Goal: Task Accomplishment & Management: Use online tool/utility

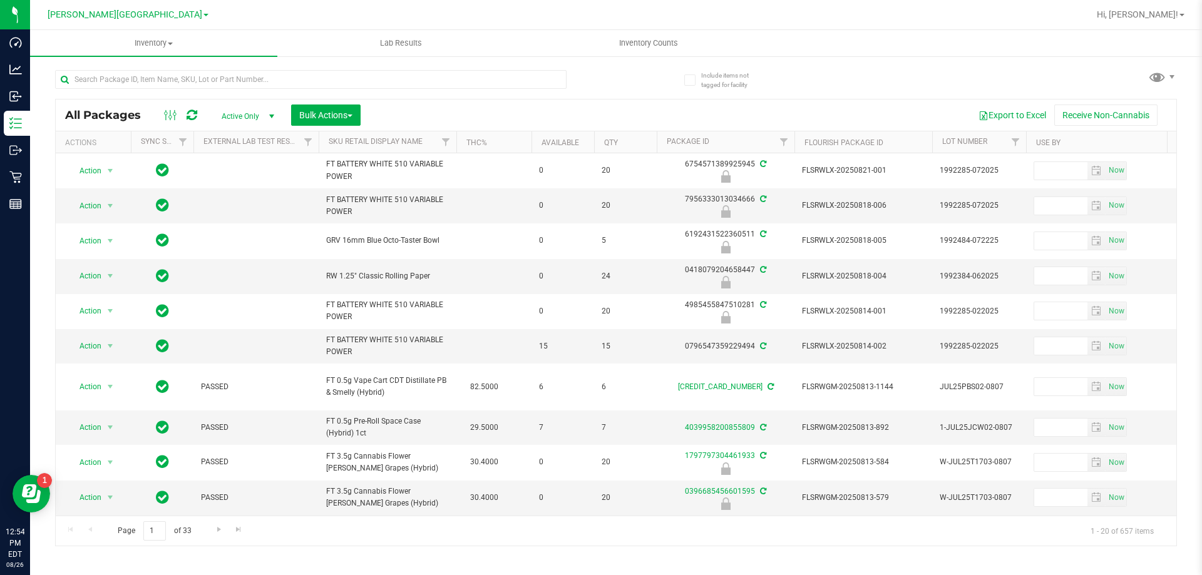
drag, startPoint x: 0, startPoint y: 0, endPoint x: 198, endPoint y: 120, distance: 231.1
drag, startPoint x: 198, startPoint y: 120, endPoint x: 233, endPoint y: 69, distance: 61.1
click at [233, 70] on input "text" at bounding box center [310, 79] width 511 height 19
type input "7655461978536013"
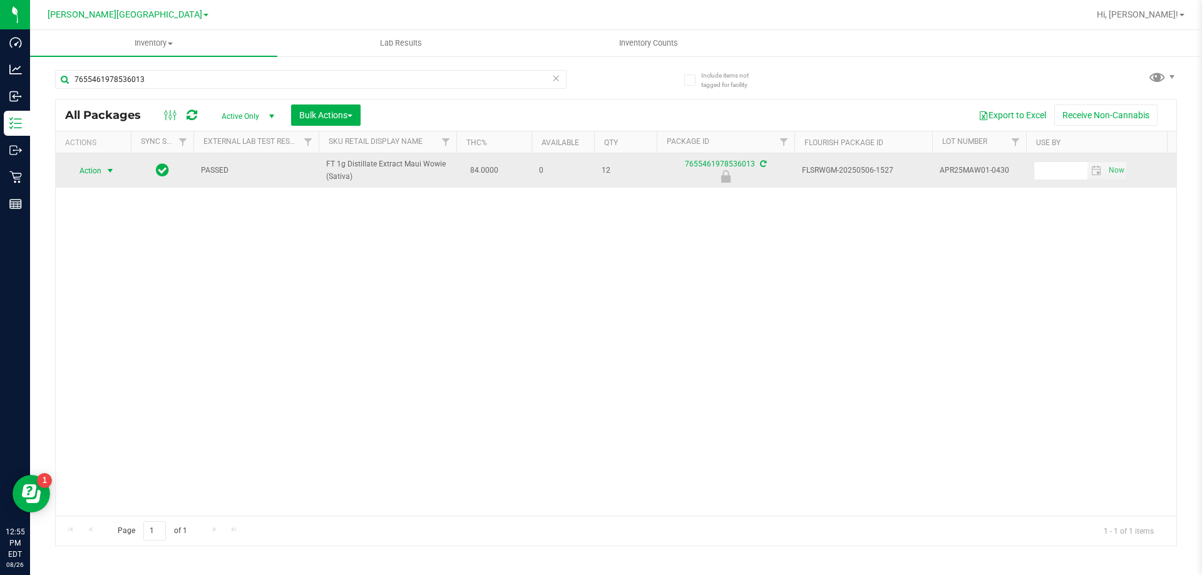
click at [106, 173] on span "select" at bounding box center [110, 171] width 10 height 10
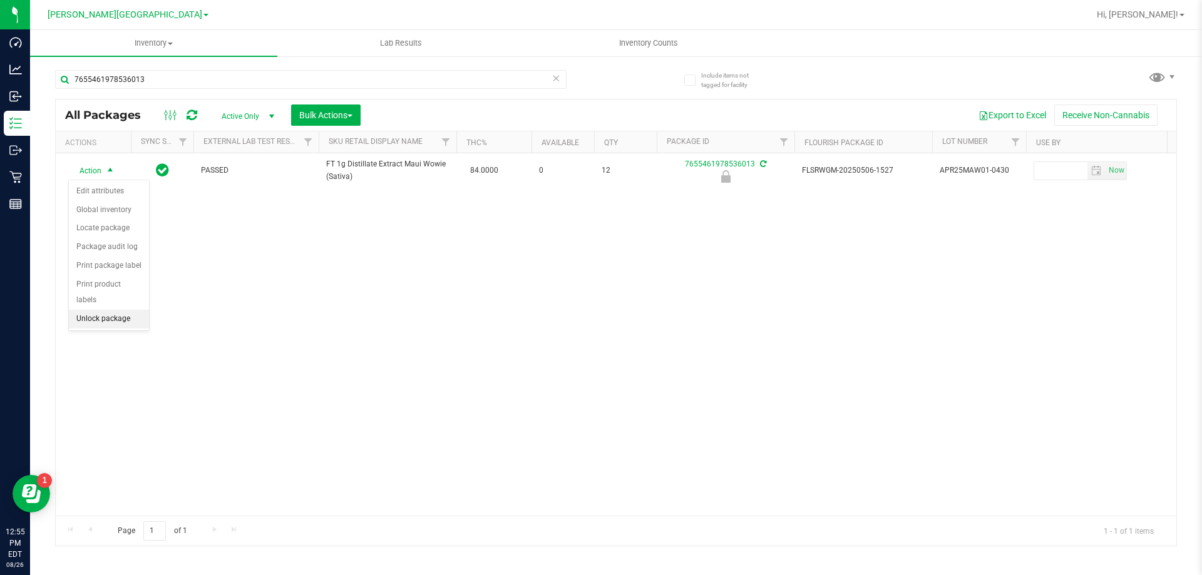
click at [100, 310] on li "Unlock package" at bounding box center [109, 319] width 80 height 19
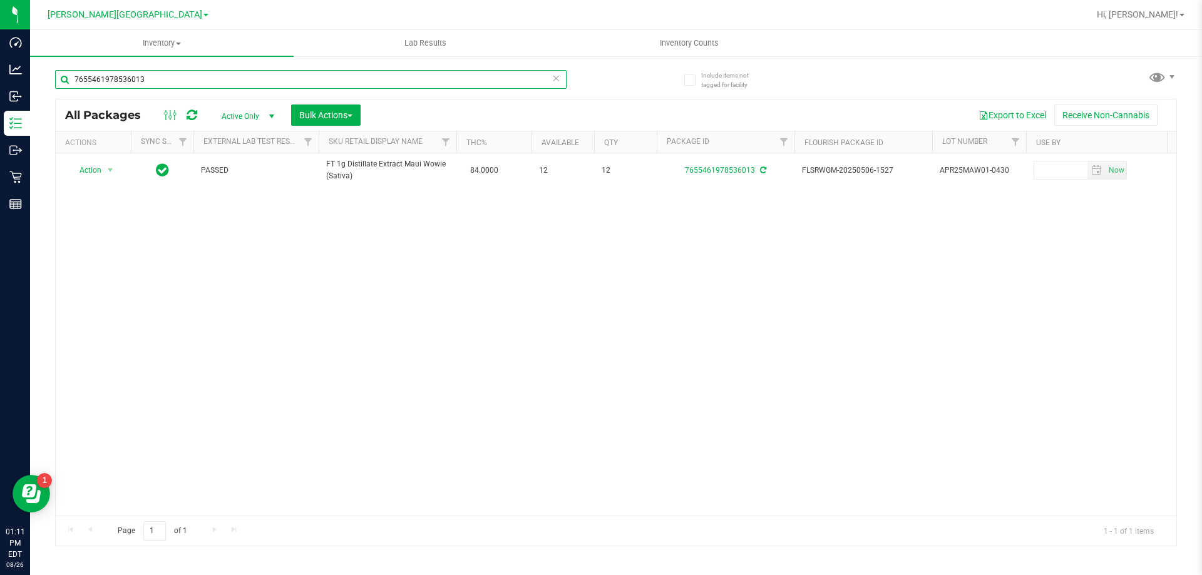
click at [129, 78] on input "7655461978536013" at bounding box center [310, 79] width 511 height 19
click at [128, 76] on input "7655461978536013" at bounding box center [310, 79] width 511 height 19
click at [122, 79] on input "7655461978536013" at bounding box center [310, 79] width 511 height 19
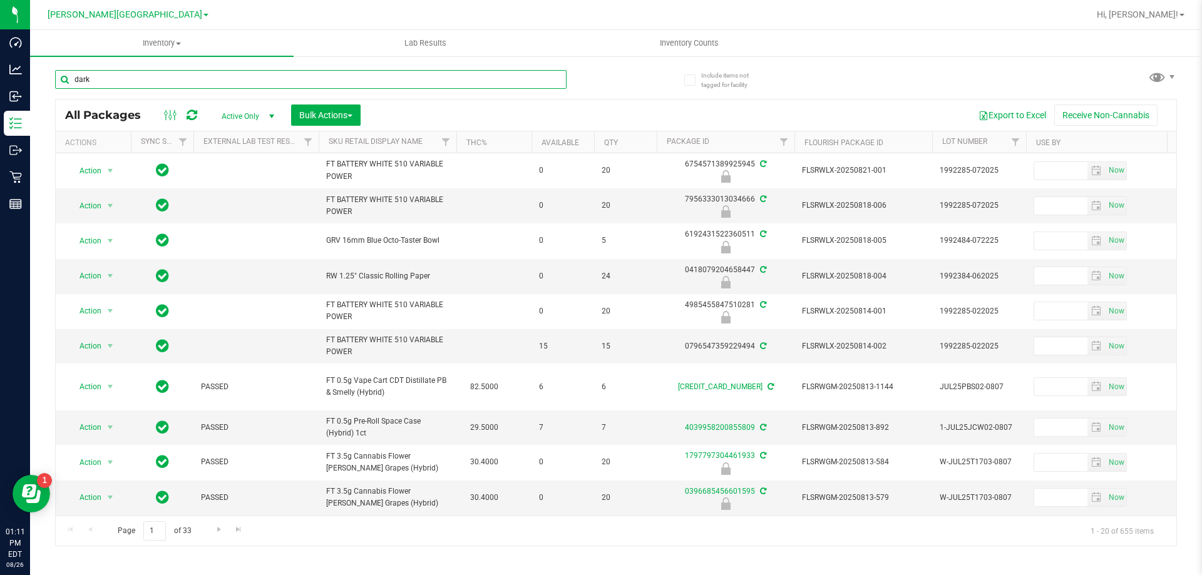
type input "dark"
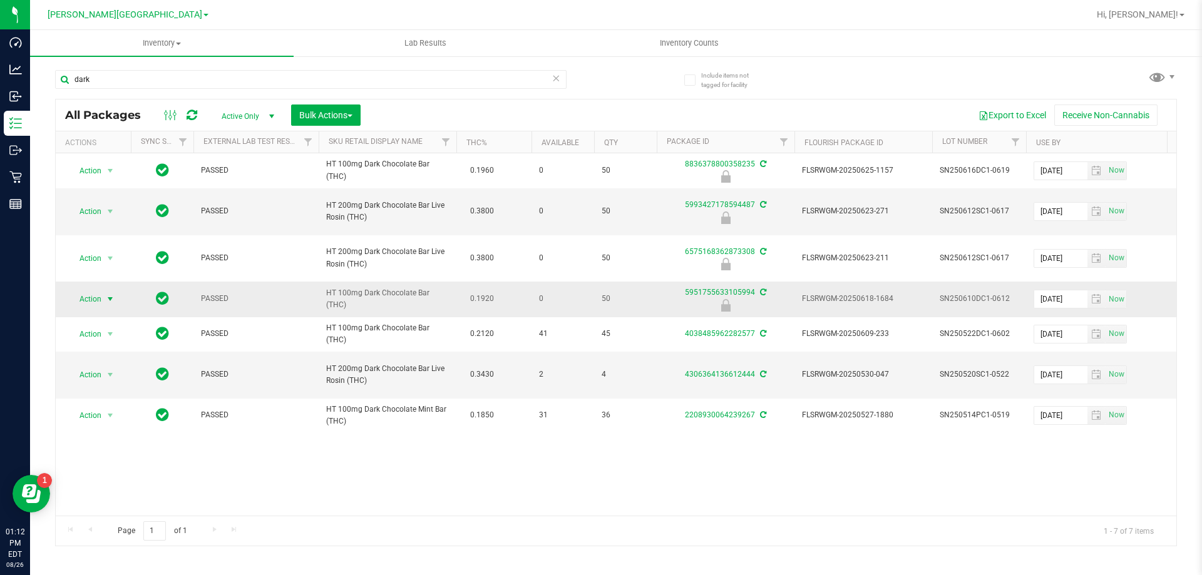
click at [106, 299] on span "select" at bounding box center [110, 299] width 10 height 10
click at [96, 438] on li "Unlock package" at bounding box center [109, 447] width 80 height 19
click at [221, 83] on input "dark" at bounding box center [310, 79] width 511 height 19
type input "burger"
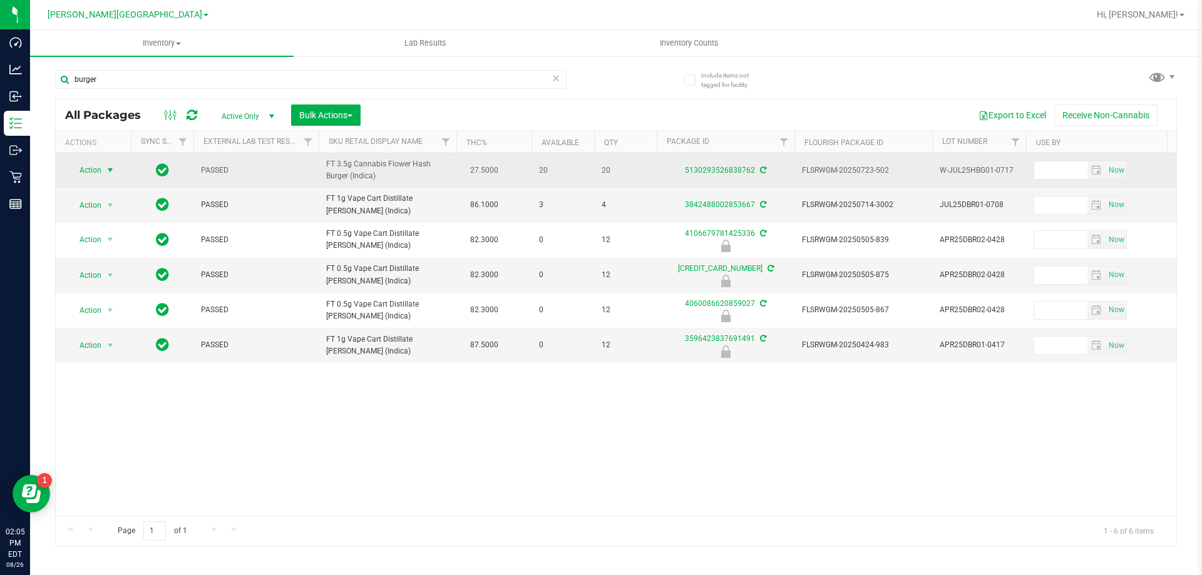
click at [100, 175] on span "Action" at bounding box center [85, 170] width 34 height 18
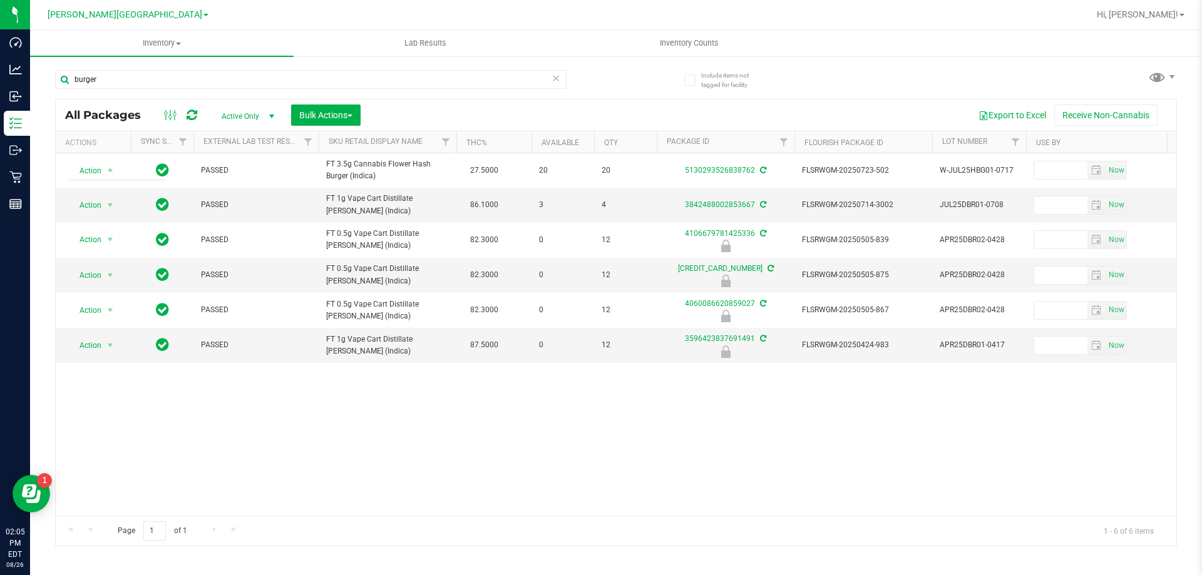
click at [203, 406] on div "Action Action Adjust qty Create package Edit attributes Global inventory Locate…" at bounding box center [616, 334] width 1120 height 362
click at [553, 101] on div "All Packages Active Only Active Only Lab Samples Locked All External Internal B…" at bounding box center [616, 115] width 1120 height 31
click at [556, 79] on icon at bounding box center [555, 77] width 9 height 15
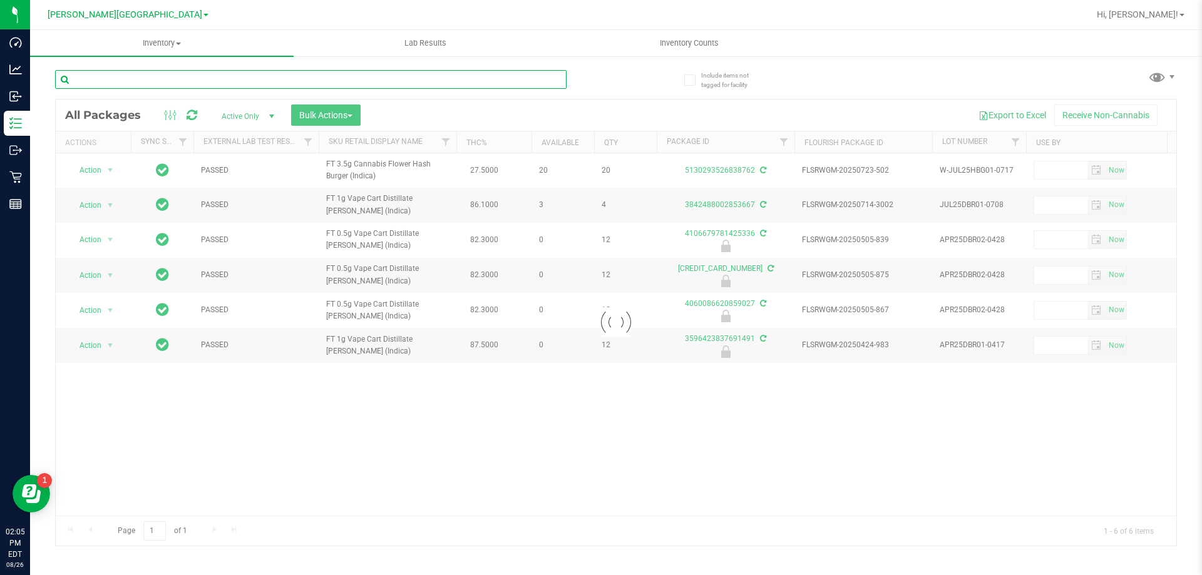
click at [511, 83] on input "text" at bounding box center [310, 79] width 511 height 19
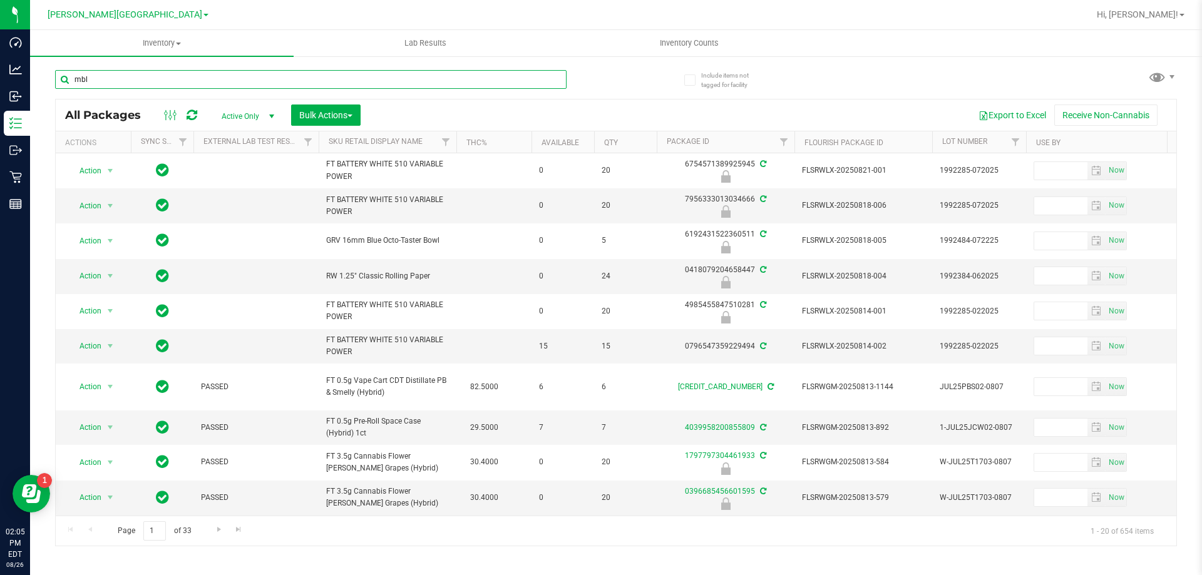
type input "mbl"
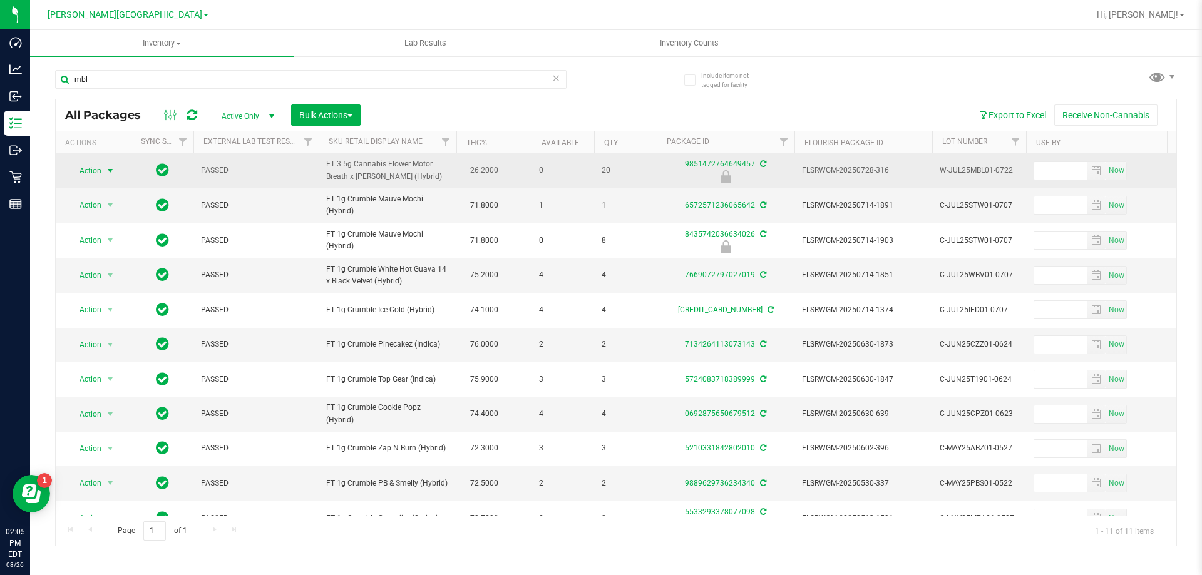
click at [105, 169] on span "select" at bounding box center [111, 171] width 16 height 18
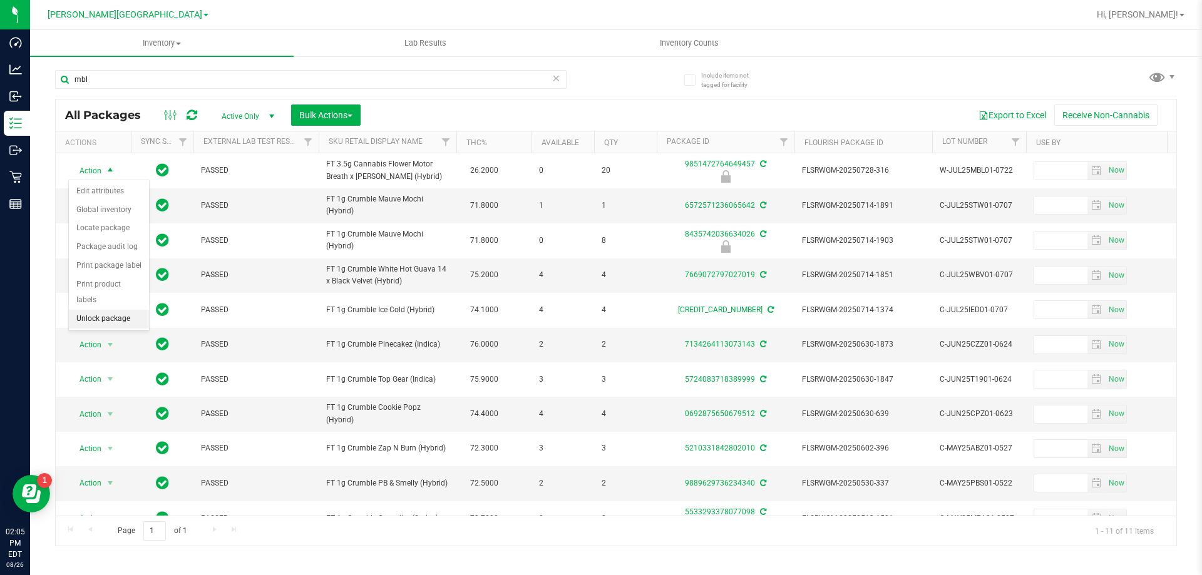
click at [114, 310] on li "Unlock package" at bounding box center [109, 319] width 80 height 19
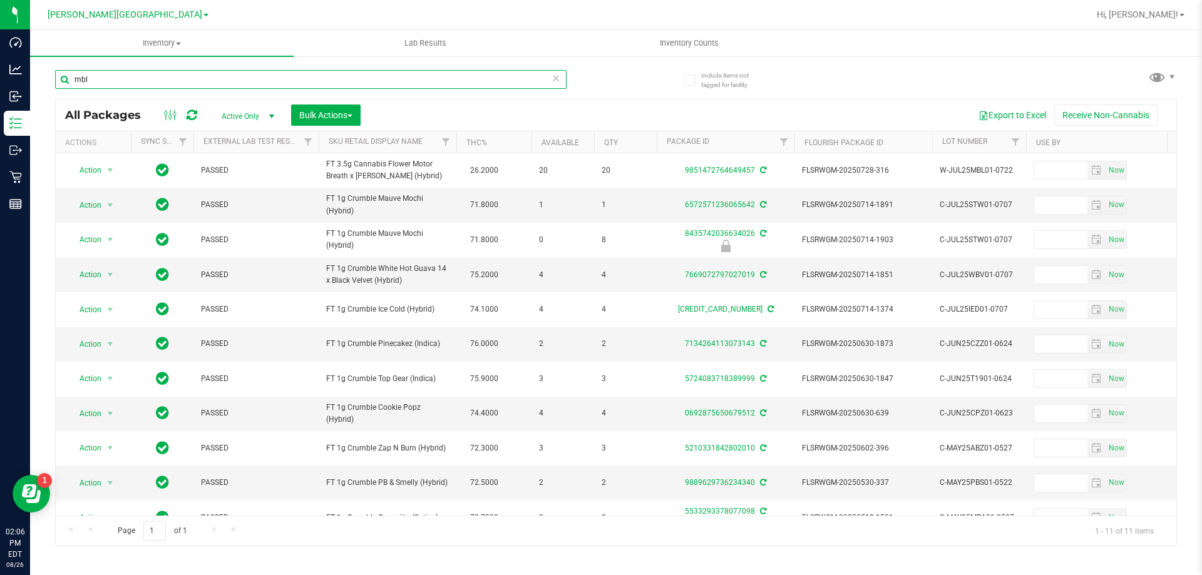
click at [548, 82] on input "mbl" at bounding box center [310, 79] width 511 height 19
click at [556, 80] on icon at bounding box center [555, 77] width 9 height 15
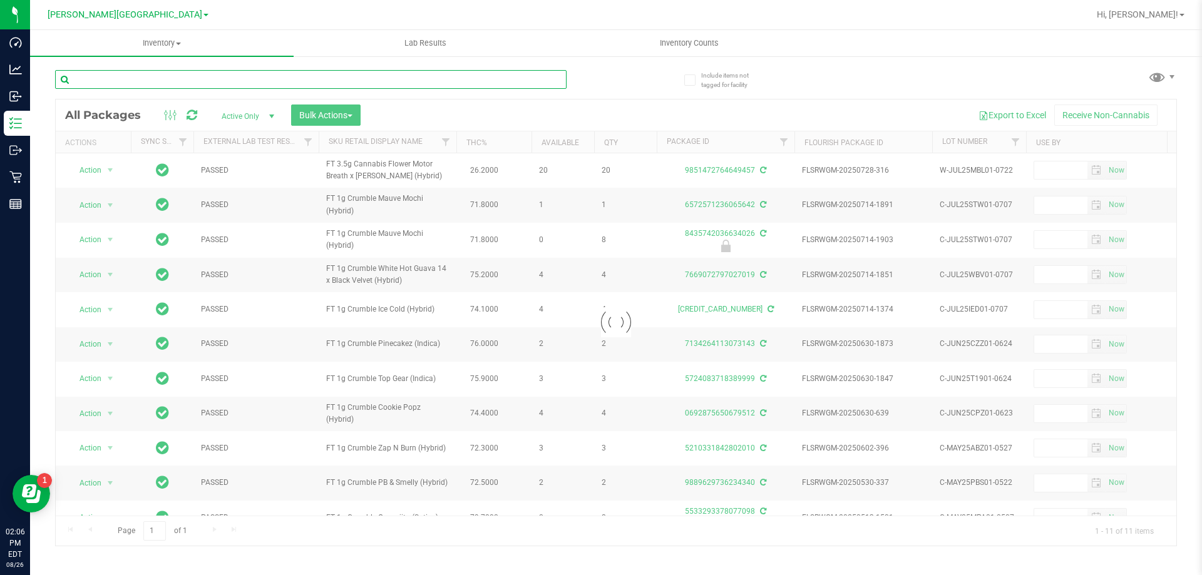
click at [531, 79] on input "text" at bounding box center [310, 79] width 511 height 19
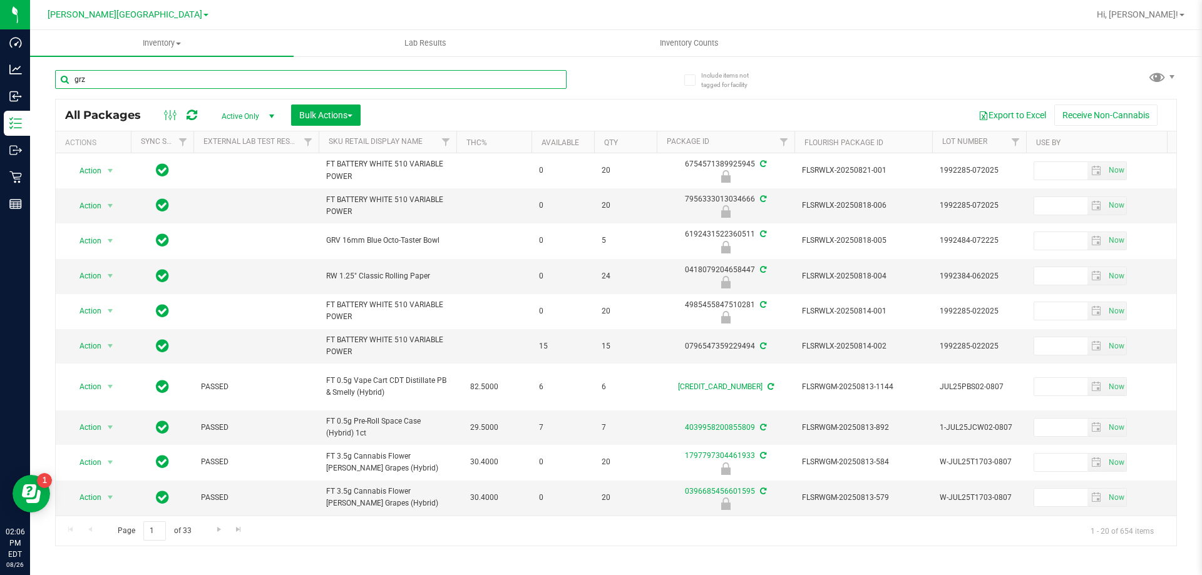
type input "grz"
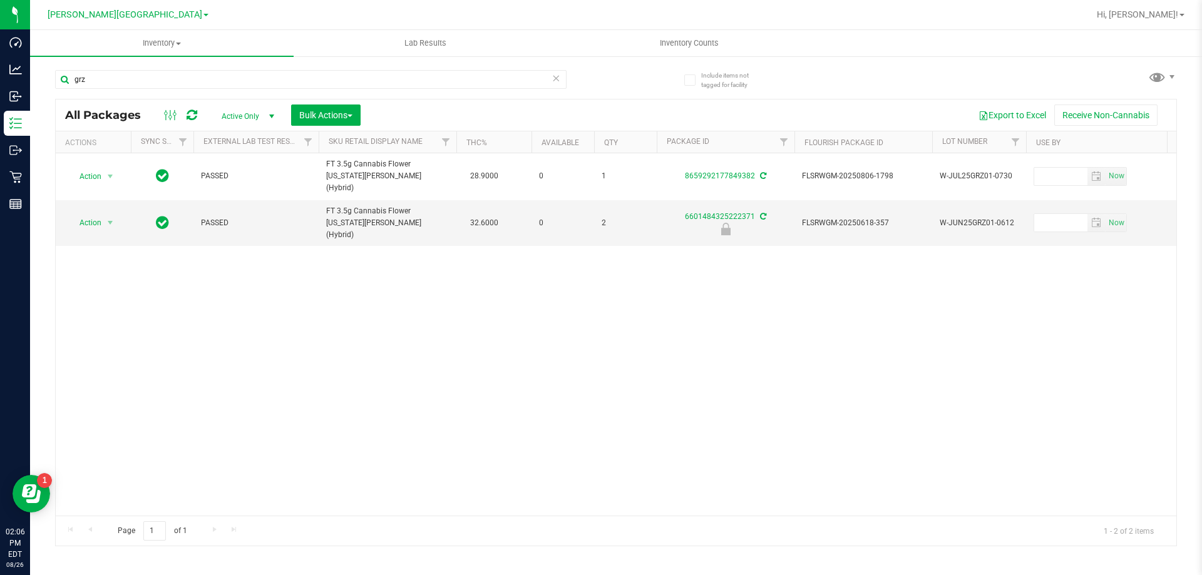
click at [554, 83] on icon at bounding box center [555, 77] width 9 height 15
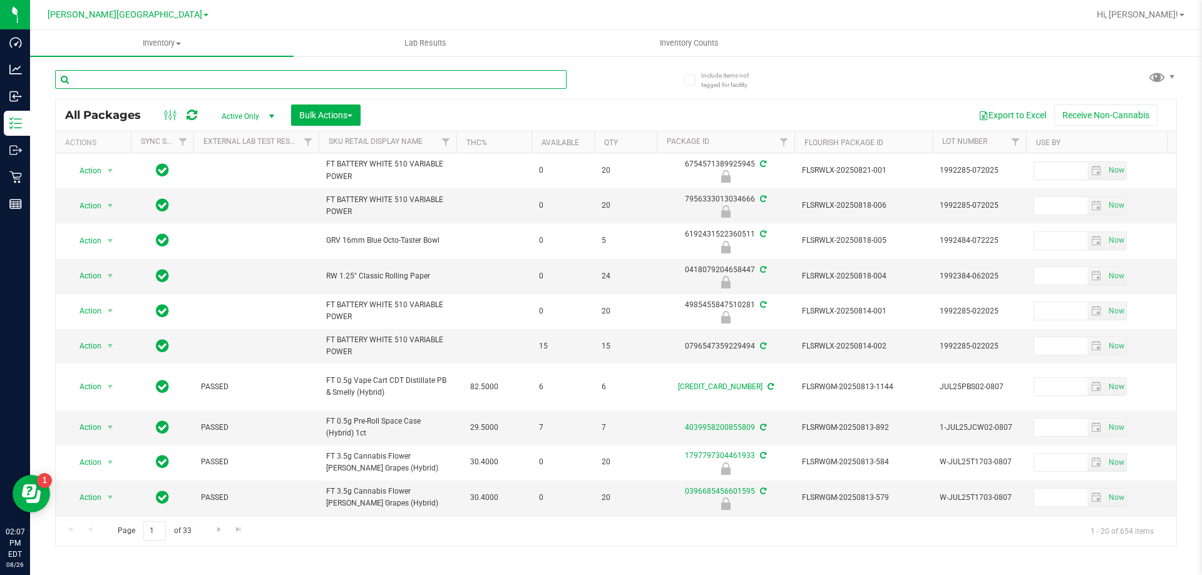
click at [486, 79] on input "text" at bounding box center [310, 79] width 511 height 19
type input "ddf"
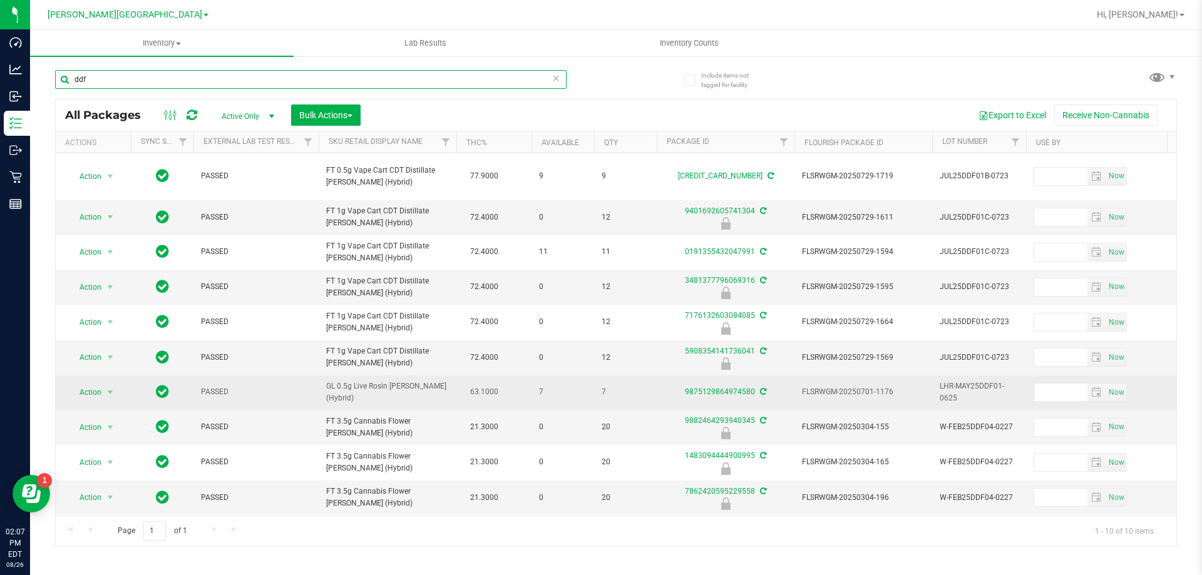
scroll to position [9, 0]
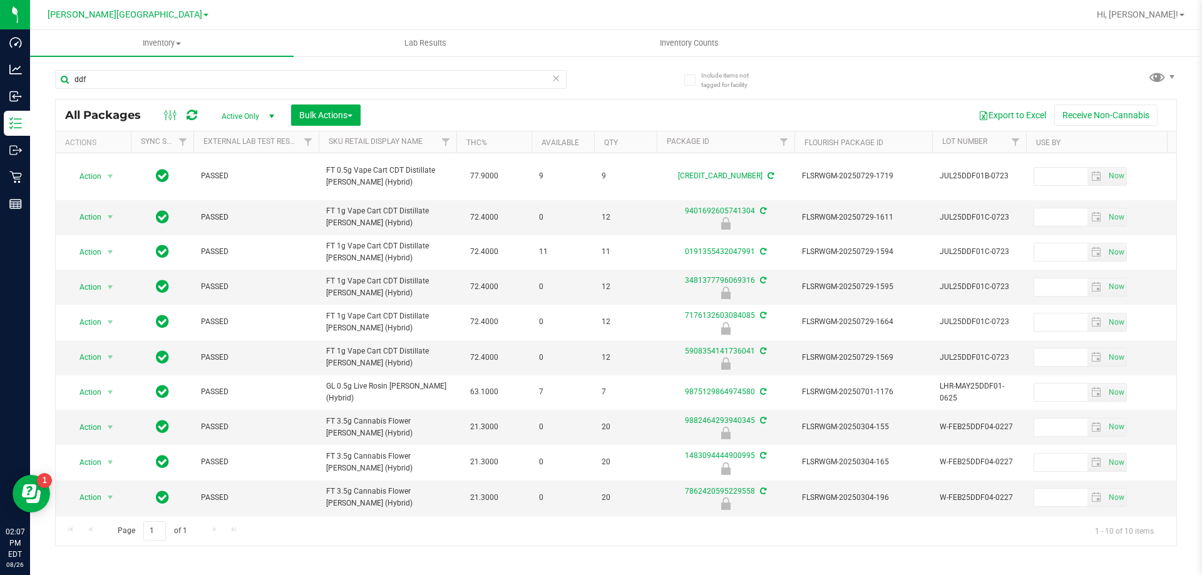
click at [554, 81] on icon at bounding box center [555, 77] width 9 height 15
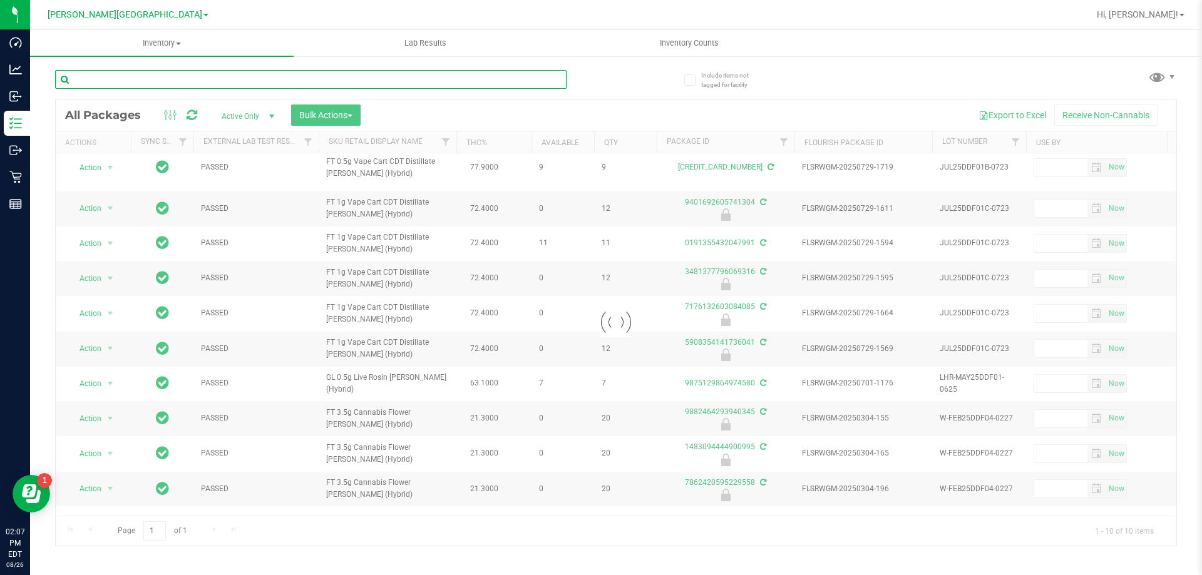
click at [480, 82] on input "text" at bounding box center [310, 79] width 511 height 19
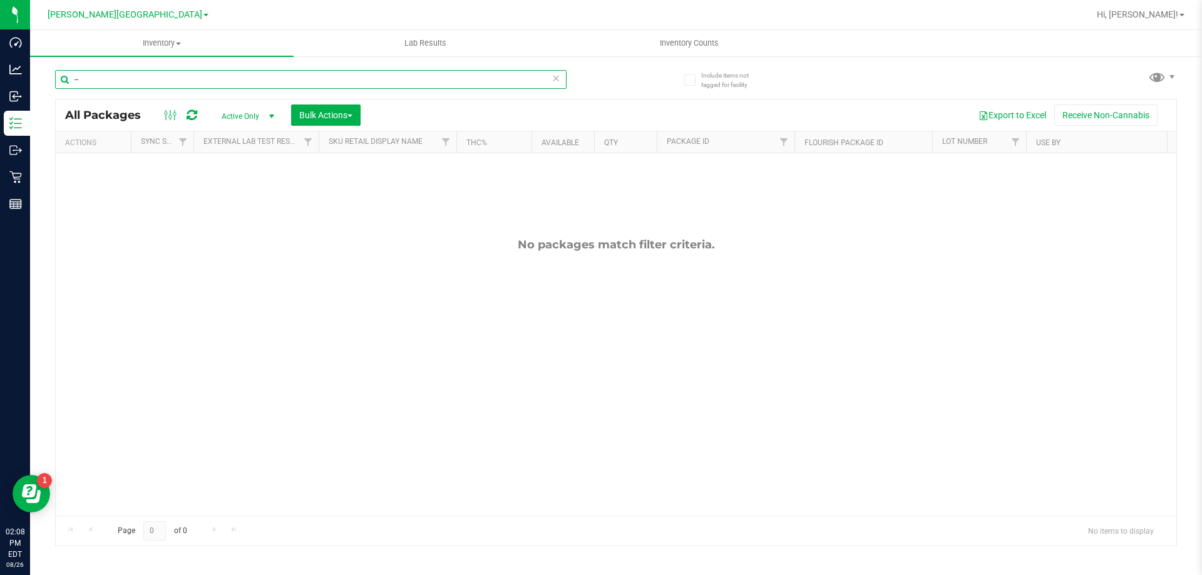
type input "-"
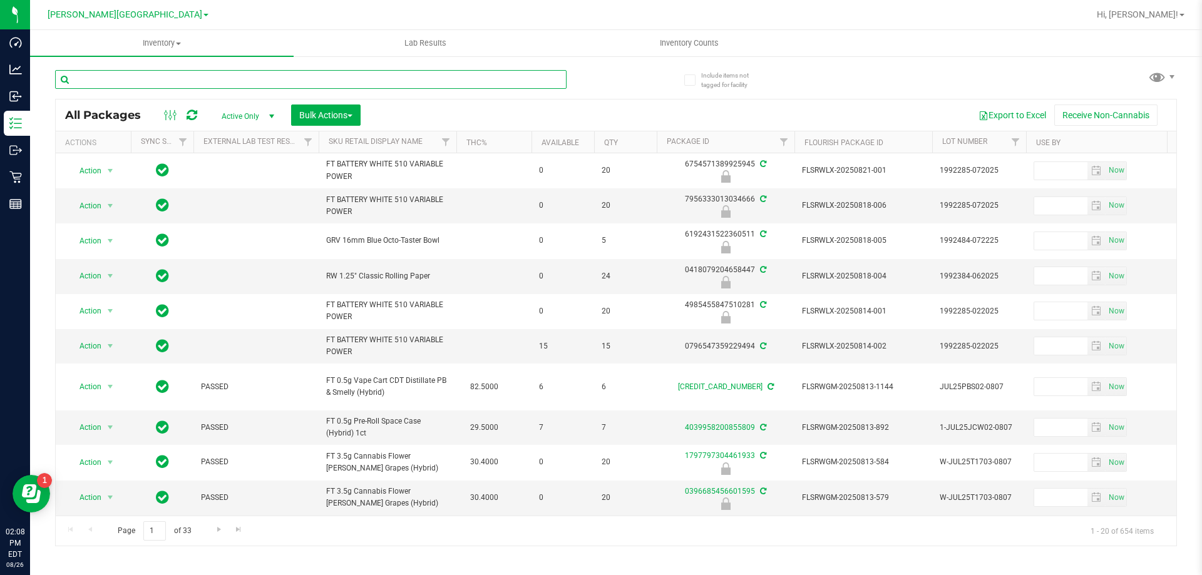
type input "-"
click at [376, 70] on input "text" at bounding box center [310, 79] width 511 height 19
type input "ddf"
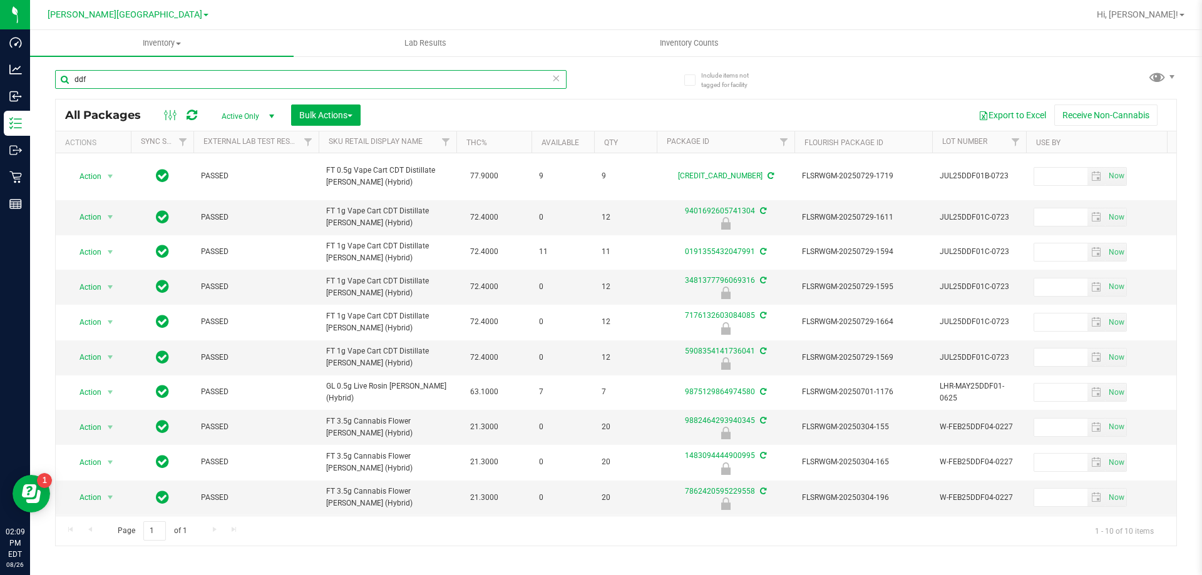
scroll to position [9, 0]
click at [76, 489] on span "Action" at bounding box center [85, 498] width 34 height 18
click at [102, 475] on li "Unlock package" at bounding box center [109, 484] width 80 height 19
